Goal: Transaction & Acquisition: Purchase product/service

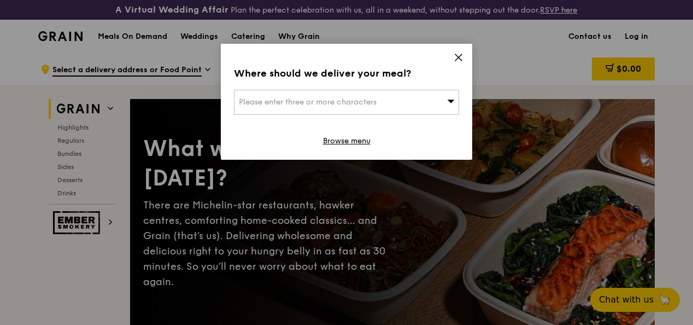
click at [449, 101] on icon at bounding box center [451, 101] width 8 height 8
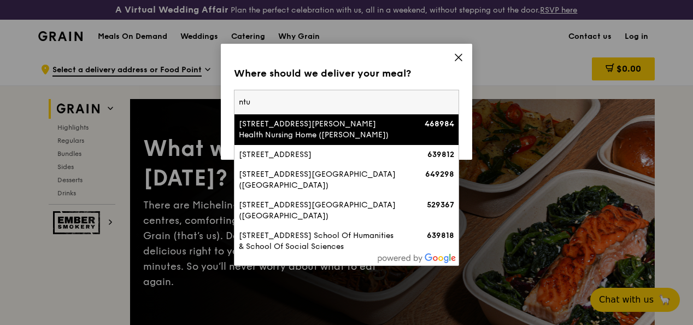
drag, startPoint x: 272, startPoint y: 104, endPoint x: 235, endPoint y: 102, distance: 37.2
click at [237, 102] on input "ntu" at bounding box center [347, 102] width 224 height 24
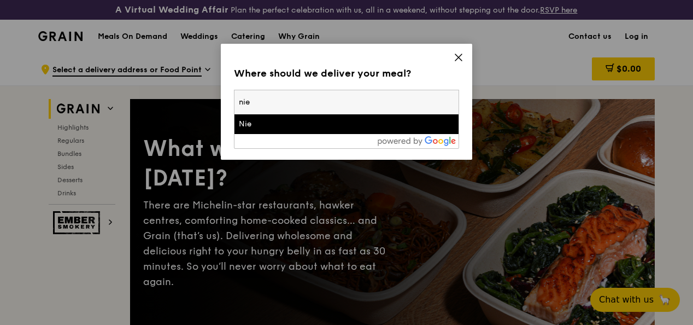
type input "nie"
click at [298, 121] on div "Nie" at bounding box center [320, 124] width 162 height 11
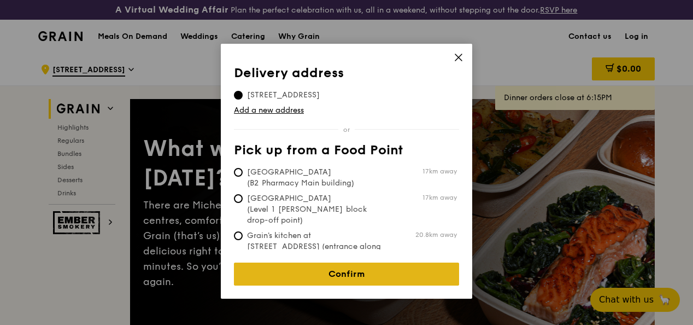
click at [339, 264] on link "Confirm" at bounding box center [346, 273] width 225 height 23
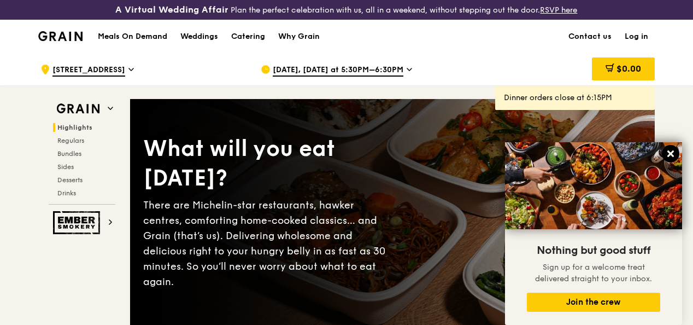
click at [677, 153] on button at bounding box center [670, 153] width 17 height 17
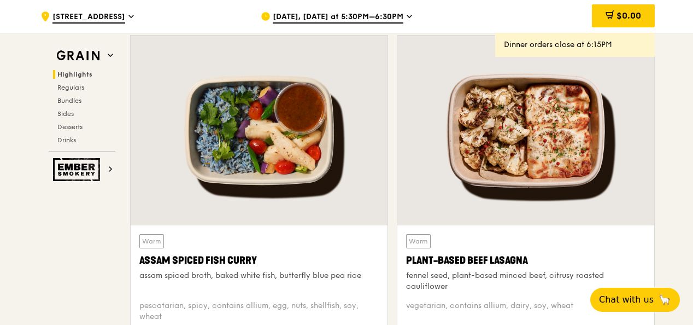
scroll to position [492, 0]
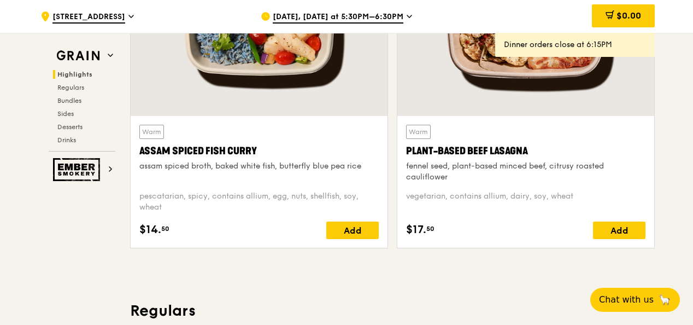
drag, startPoint x: 401, startPoint y: 156, endPoint x: 542, endPoint y: 157, distance: 140.5
click at [542, 157] on div "Warm Plant-Based Beef Lasagna fennel seed, plant-based minced beef, citrusy roa…" at bounding box center [525, 182] width 257 height 132
copy div "Plant-Based Beef Lasagna"
click at [67, 117] on span "Sides" at bounding box center [65, 114] width 17 height 8
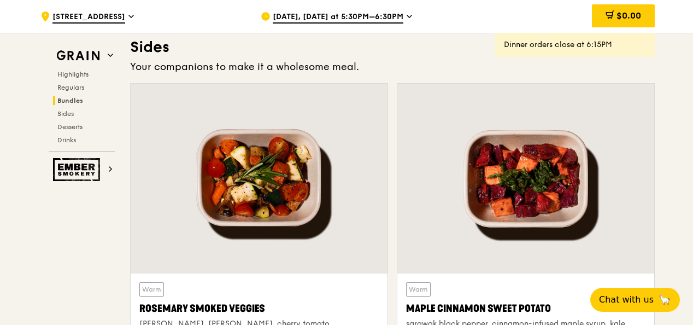
scroll to position [2472, 0]
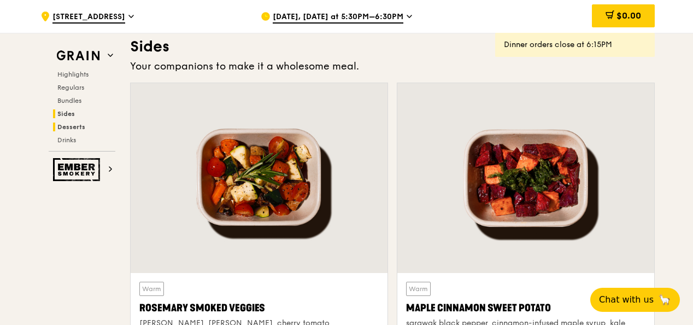
click at [80, 128] on span "Desserts" at bounding box center [71, 127] width 28 height 8
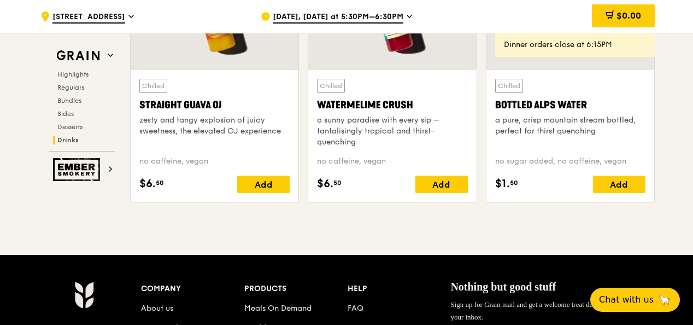
scroll to position [4409, 0]
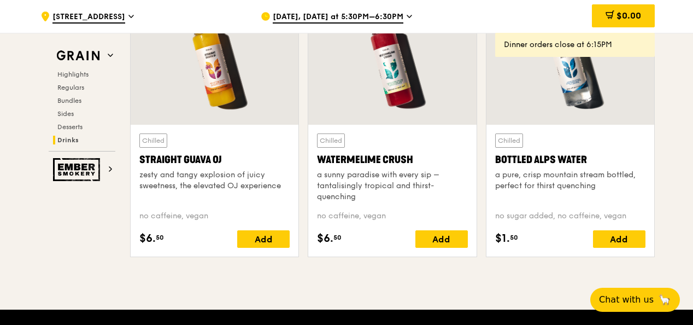
drag, startPoint x: 318, startPoint y: 162, endPoint x: 450, endPoint y: 162, distance: 132.8
click at [450, 162] on div "Watermelime Crush" at bounding box center [392, 159] width 150 height 15
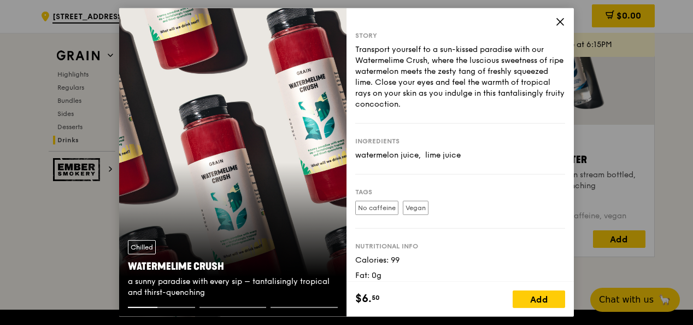
drag, startPoint x: 450, startPoint y: 162, endPoint x: 562, endPoint y: 17, distance: 182.4
click at [562, 17] on icon at bounding box center [560, 22] width 10 height 10
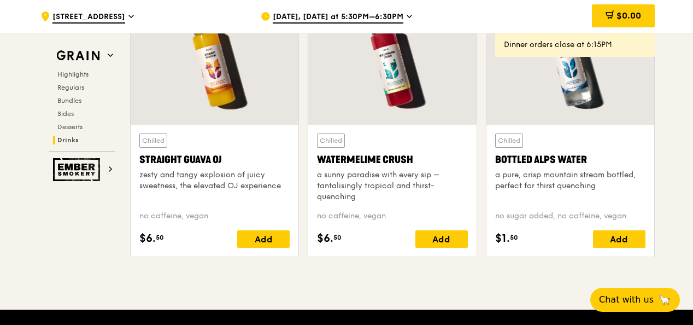
drag, startPoint x: 307, startPoint y: 165, endPoint x: 421, endPoint y: 164, distance: 113.7
click at [421, 164] on div "Chilled Watermelime Crush a sunny paradise with every sip – tantalisingly tropi…" at bounding box center [392, 128] width 169 height 257
drag, startPoint x: 421, startPoint y: 164, endPoint x: 401, endPoint y: 166, distance: 20.3
copy div "Watermelime Crush"
